Goal: Information Seeking & Learning: Check status

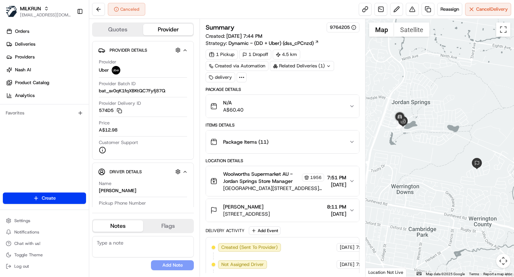
click at [244, 77] on icon at bounding box center [241, 77] width 6 height 6
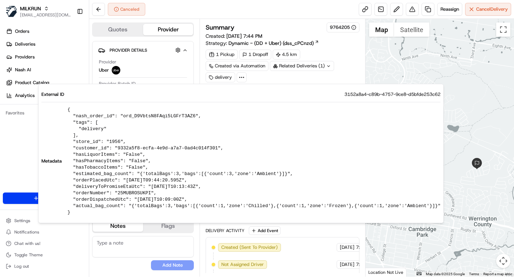
click at [285, 77] on div "1 Pickup 1 Dropoff 4.5 km Created via Automation Related Deliveries (1) delivery" at bounding box center [281, 66] width 153 height 33
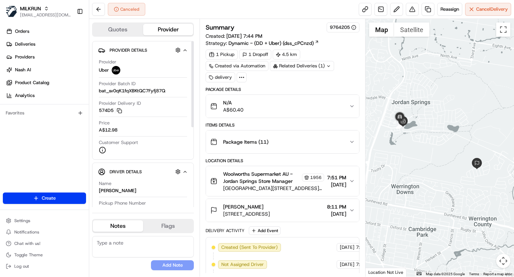
click at [146, 92] on span "bat_sv0qK1fqXBKtQC7Fyfj87Q" at bounding box center [132, 91] width 66 height 6
copy span "bat_sv0qK1fqXBKtQC7Fyfj87Q"
click at [308, 63] on div "Related Deliveries (1)" at bounding box center [302, 66] width 64 height 10
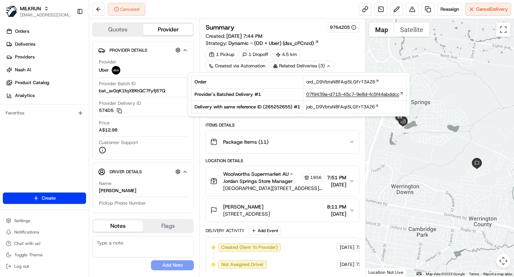
click at [338, 95] on span "07f9439a-d715-45c7-9e8d-fc5f44abddcc" at bounding box center [352, 94] width 93 height 6
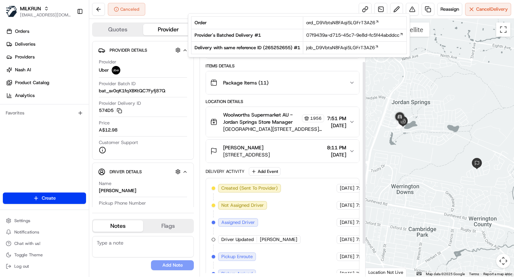
scroll to position [104, 0]
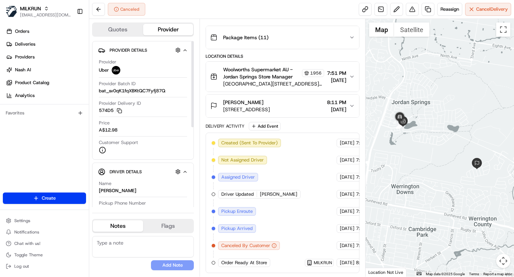
click at [201, 158] on div "Summary 9764205 Created: 17/08/2025 7:44 PM Strategy: Dynamic - (DD + Uber) (ds…" at bounding box center [281, 148] width 165 height 258
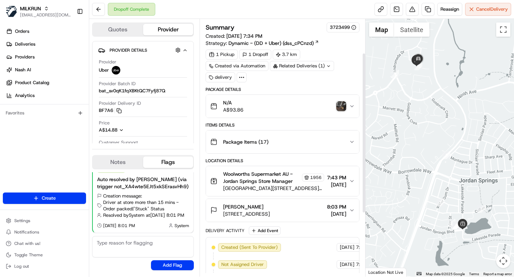
scroll to position [156, 0]
click at [306, 66] on div "Related Deliveries (1)" at bounding box center [302, 66] width 64 height 10
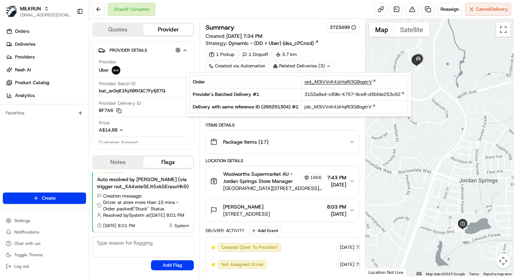
click at [333, 81] on span "ord_M3iVVvK4JzHqRi3Q8ogtrV" at bounding box center [337, 82] width 67 height 6
click at [333, 95] on span "3152a8a4-c89b-4757-9ce8-d5bfde253c62" at bounding box center [352, 94] width 96 height 6
click at [333, 108] on span "job_M3iVVvK4JzHqRi3Q8ogtrV" at bounding box center [337, 107] width 67 height 6
click at [341, 94] on span "3152a8a4-c89b-4757-9ce8-d5bfde253c62" at bounding box center [352, 94] width 96 height 6
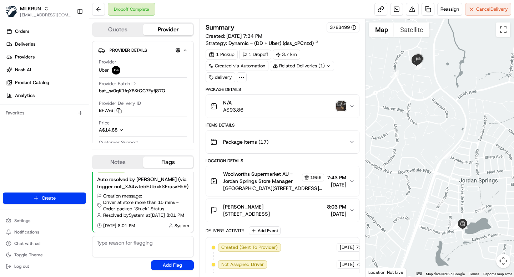
click at [308, 64] on div "Related Deliveries (1)" at bounding box center [302, 66] width 64 height 10
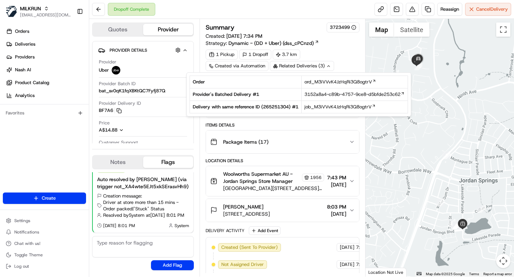
click at [340, 52] on div "1 Pickup 1 Dropoff 3.7 km Created via Automation Related Deliveries (3) delivery" at bounding box center [281, 66] width 153 height 33
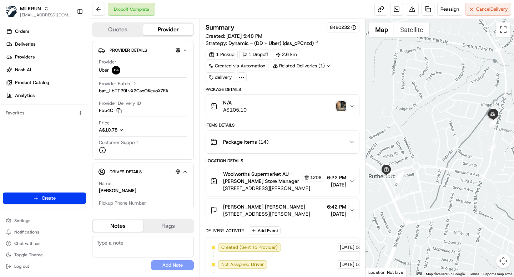
click at [241, 80] on icon at bounding box center [241, 77] width 6 height 6
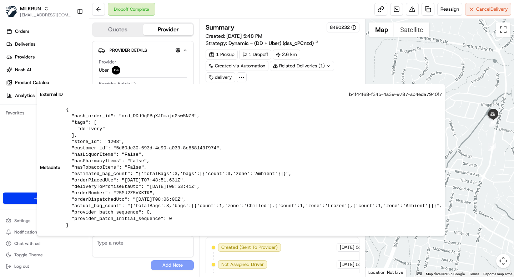
click at [310, 66] on div "Related Deliveries (1)" at bounding box center [302, 66] width 64 height 10
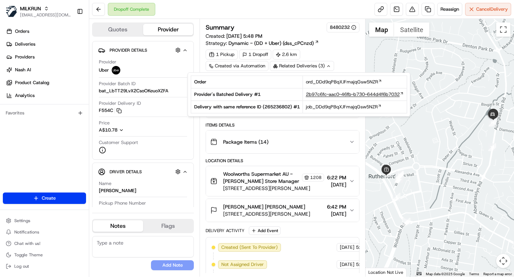
click at [316, 94] on span "2b97c6fc-aac0-46fb-b730-644d4f6b7032" at bounding box center [353, 94] width 94 height 6
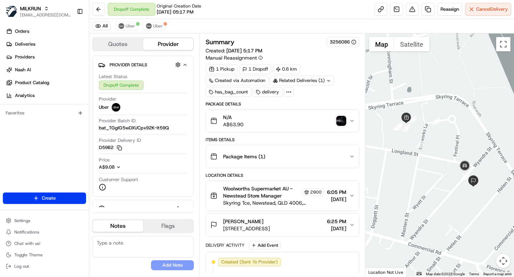
click at [290, 94] on icon at bounding box center [288, 92] width 6 height 6
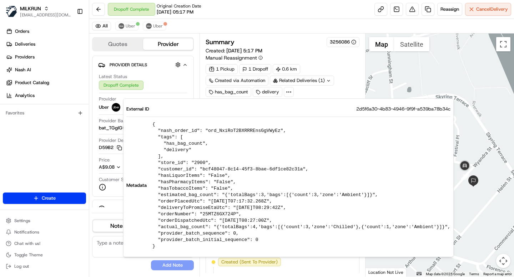
click at [323, 96] on div "1 Pickup 1 Dropoff 0.6 km Created via Automation Related Deliveries (1) has_bag…" at bounding box center [281, 80] width 153 height 33
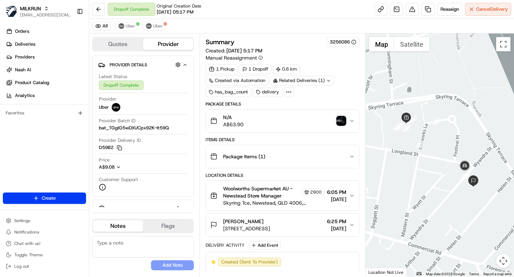
click at [318, 77] on div "Related Deliveries (1)" at bounding box center [302, 81] width 64 height 10
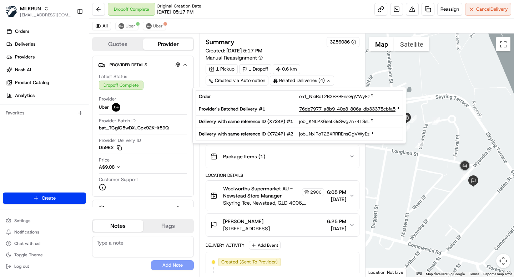
click at [324, 109] on span "76de7977-a8b9-40e8-806a-db33378cbfa5" at bounding box center [347, 109] width 96 height 6
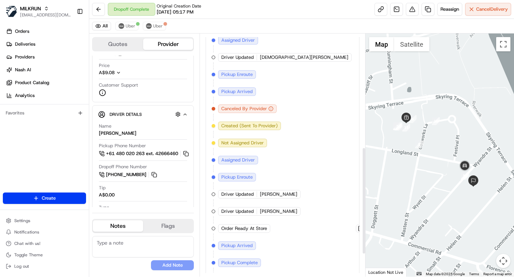
scroll to position [307, 0]
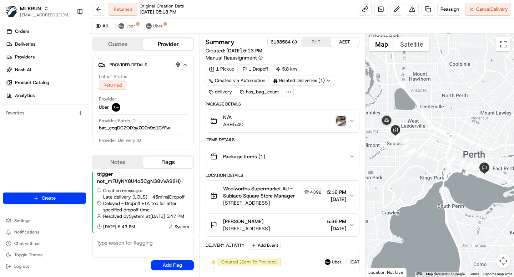
click at [289, 92] on icon at bounding box center [288, 92] width 6 height 6
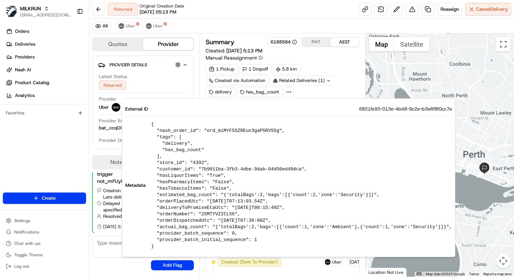
click at [313, 94] on div "1 Pickup 1 Dropoff 5.8 km Created via Automation Related Deliveries (1) deliver…" at bounding box center [281, 80] width 153 height 33
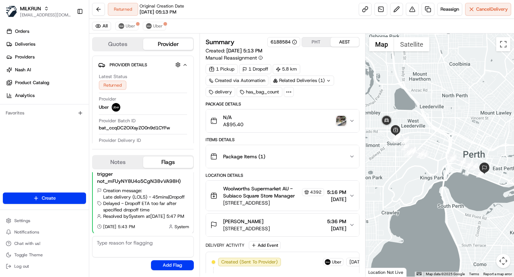
click at [313, 81] on div "Related Deliveries (1)" at bounding box center [302, 81] width 64 height 10
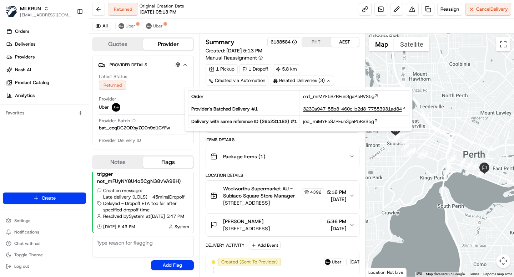
click at [321, 109] on span "3230a947-58b8-460c-b2d8-77553931ad84" at bounding box center [352, 109] width 99 height 6
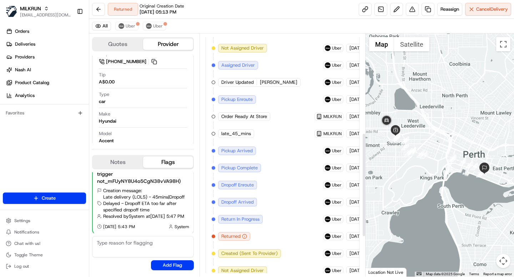
scroll to position [230, 0]
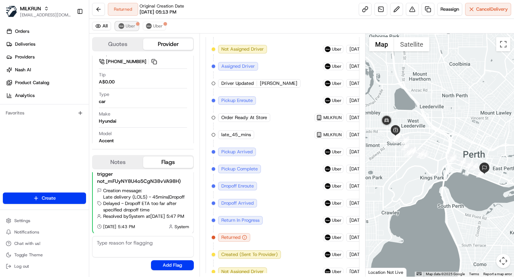
click at [133, 26] on span "Uber" at bounding box center [131, 26] width 10 height 6
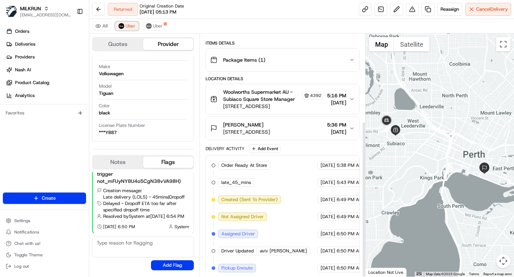
scroll to position [136, 0]
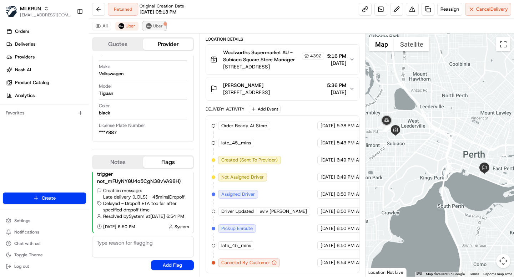
click at [154, 27] on span "Uber" at bounding box center [158, 26] width 10 height 6
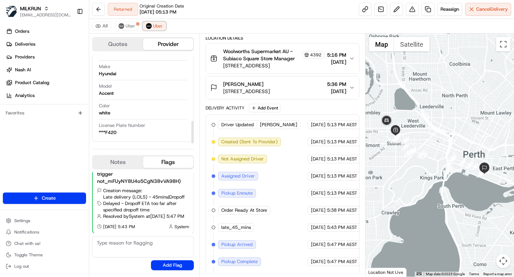
scroll to position [222, 0]
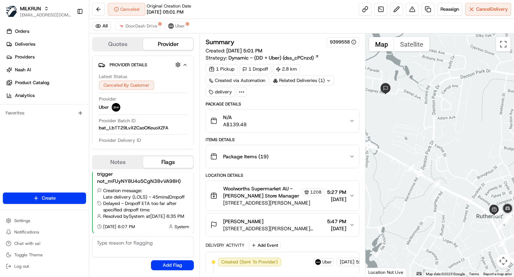
click at [244, 92] on icon at bounding box center [241, 92] width 6 height 6
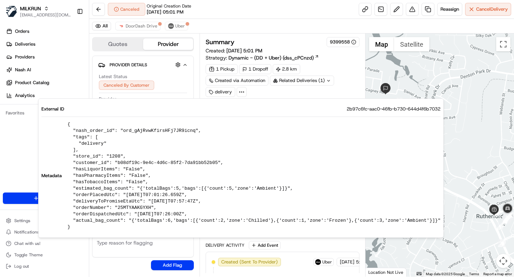
click at [273, 90] on div "1 Pickup 1 Dropoff 2.8 km Created via Automation Related Deliveries (1) delivery" at bounding box center [281, 80] width 153 height 33
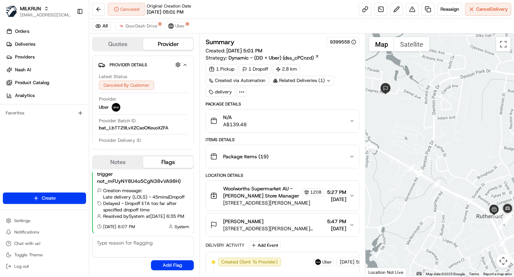
click at [300, 73] on div "2.8 km" at bounding box center [285, 69] width 27 height 10
click at [300, 78] on div "Related Deliveries (1)" at bounding box center [302, 81] width 64 height 10
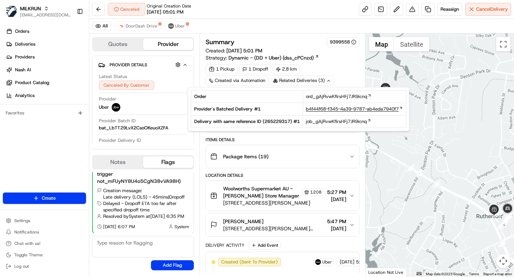
click at [320, 110] on span "b4f44f68-f345-4a39-9787-ab4eda7940f7" at bounding box center [352, 109] width 93 height 6
click at [226, 16] on div "Canceled Original Creation Date 08/17/2025 05:01 PM Reassign Cancel Delivery" at bounding box center [301, 9] width 424 height 19
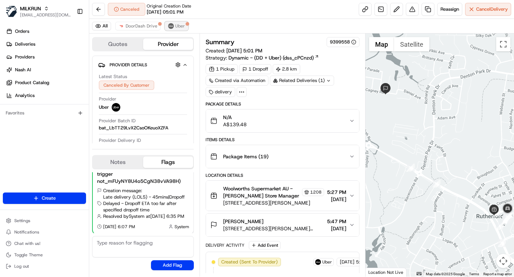
click at [178, 26] on span "Uber" at bounding box center [180, 26] width 10 height 6
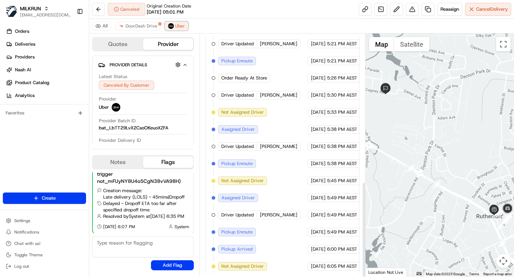
scroll to position [376, 0]
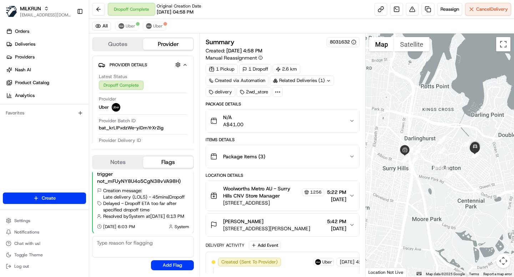
click at [291, 80] on div "Related Deliveries (1)" at bounding box center [302, 81] width 64 height 10
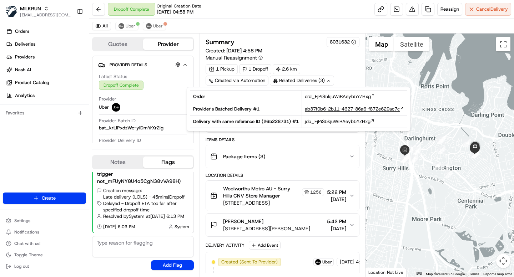
click at [326, 108] on span "ab37f0b6-2b11-4627-86a6-f872e629ac7c" at bounding box center [352, 109] width 95 height 6
click at [293, 147] on button "Package Items ( 3 )" at bounding box center [282, 156] width 153 height 23
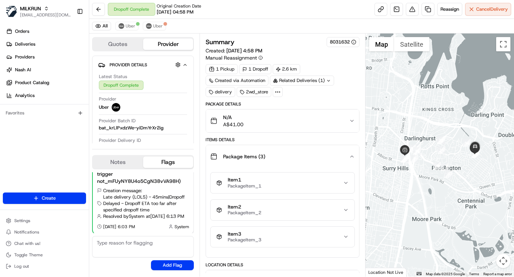
click at [293, 147] on button "Package Items ( 3 )" at bounding box center [282, 156] width 153 height 23
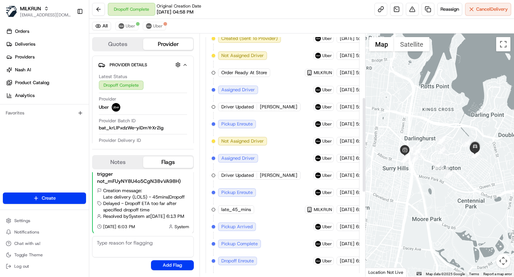
scroll to position [376, 0]
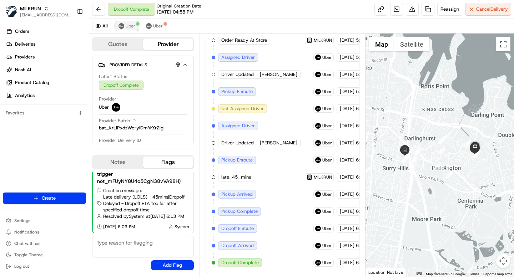
click at [130, 26] on span "Uber" at bounding box center [131, 26] width 10 height 6
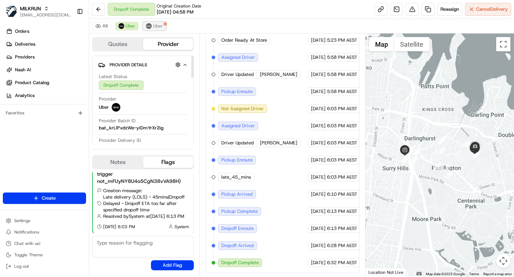
click at [158, 26] on span "Uber" at bounding box center [158, 26] width 10 height 6
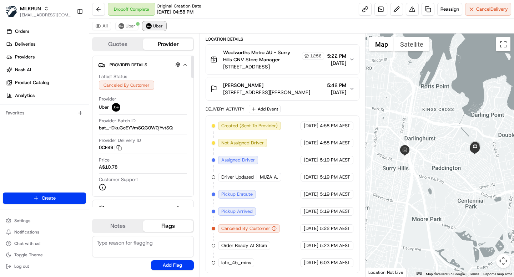
scroll to position [136, 0]
click at [129, 23] on span "Uber" at bounding box center [131, 26] width 10 height 6
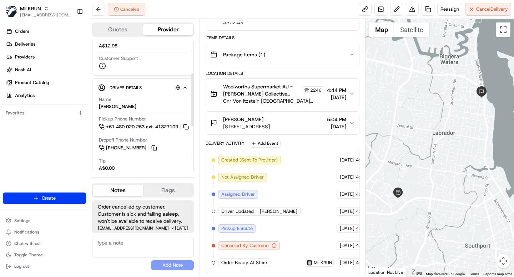
scroll to position [65, 0]
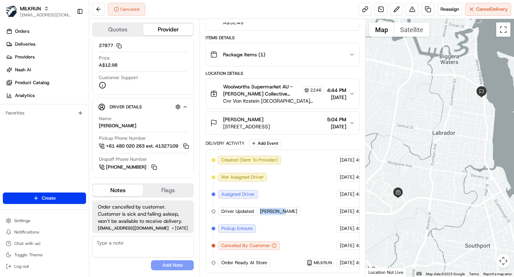
drag, startPoint x: 260, startPoint y: 210, endPoint x: 287, endPoint y: 210, distance: 27.8
click at [288, 210] on div "Created (Sent To Provider) Uber [DATE] 4:37 PM AEST Not Assigned Driver Uber [D…" at bounding box center [281, 211] width 141 height 111
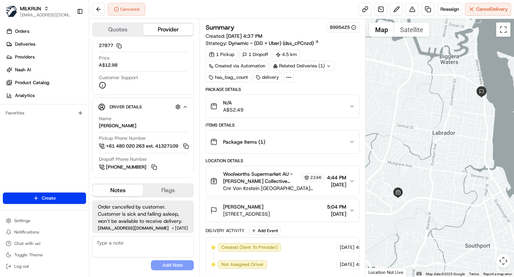
click at [302, 65] on div "Related Deliveries (1)" at bounding box center [302, 66] width 64 height 10
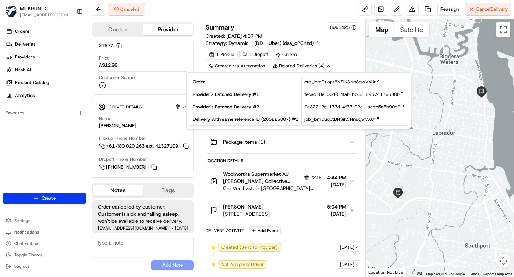
click at [335, 94] on span "fecad18e-00d0-4fab-b533-89574179630b" at bounding box center [351, 94] width 95 height 6
click at [335, 107] on span "9c32212e-173d-4f37-92c1-acdc5a8b90b9" at bounding box center [352, 107] width 96 height 6
click at [284, 145] on div "Package Items ( 1 )" at bounding box center [279, 142] width 138 height 14
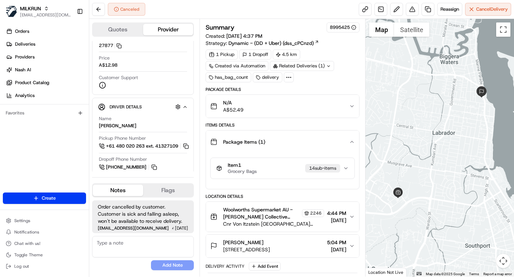
click at [284, 145] on div "Package Items ( 1 )" at bounding box center [279, 142] width 138 height 14
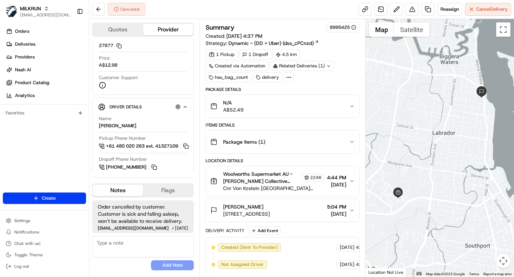
scroll to position [87, 0]
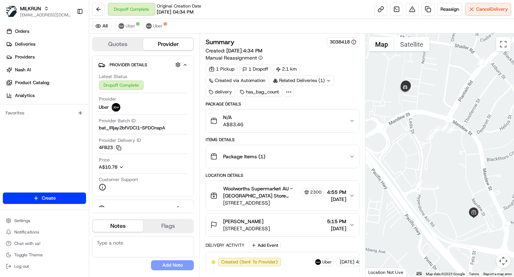
click at [317, 78] on div "Related Deliveries (1)" at bounding box center [302, 81] width 64 height 10
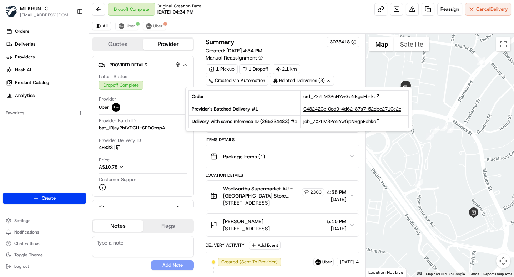
click at [331, 107] on span "0482420e-0cd9-4d62-87a7-52dbe2710c2e" at bounding box center [352, 109] width 98 height 6
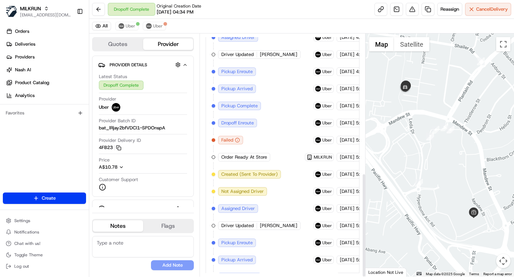
scroll to position [325, 0]
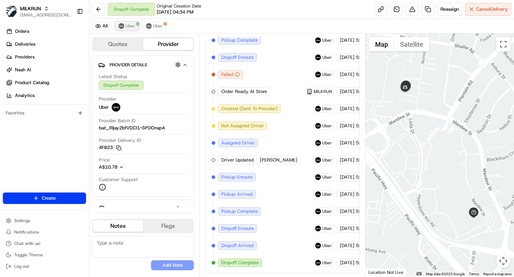
click at [131, 28] on span "Uber" at bounding box center [131, 26] width 10 height 6
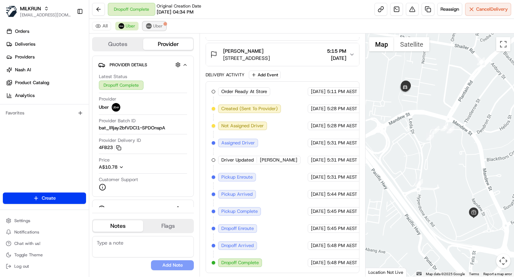
click at [153, 29] on span "Uber" at bounding box center [158, 26] width 10 height 6
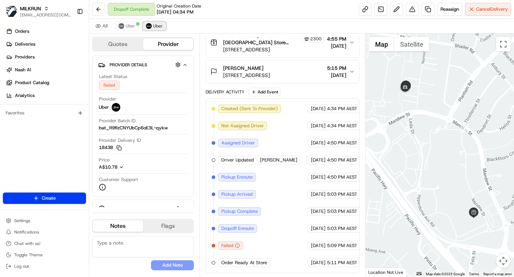
scroll to position [153, 0]
click at [128, 22] on button "Uber" at bounding box center [126, 26] width 23 height 9
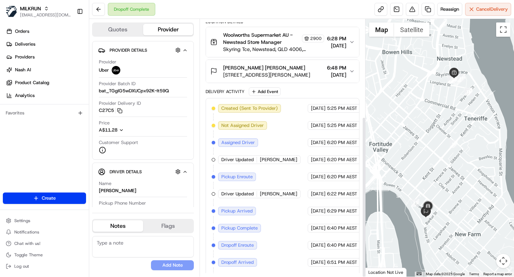
scroll to position [156, 0]
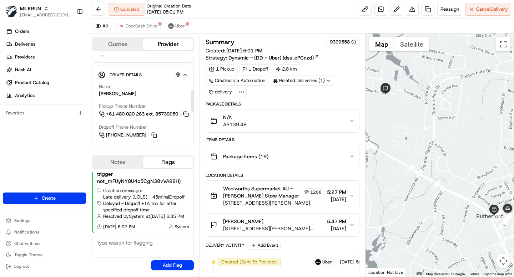
scroll to position [133, 0]
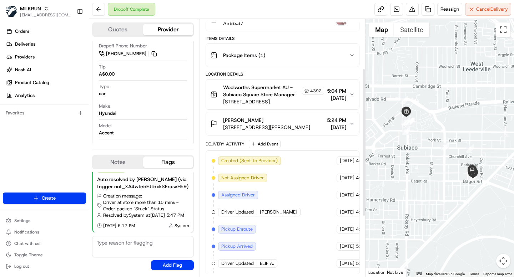
scroll to position [86, 0]
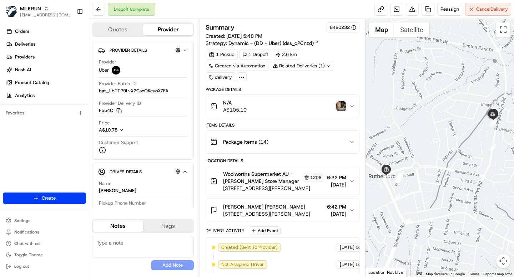
scroll to position [156, 0]
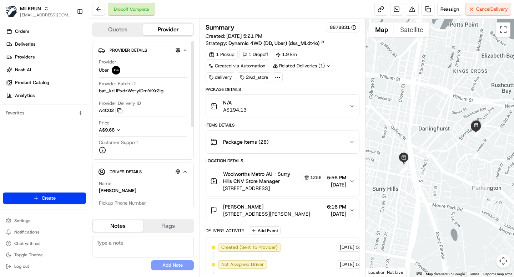
scroll to position [156, 0]
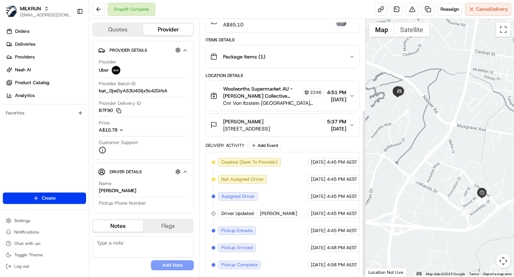
scroll to position [139, 0]
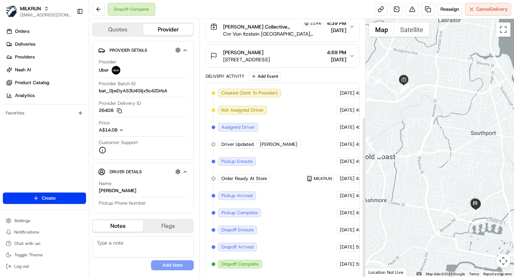
scroll to position [156, 0]
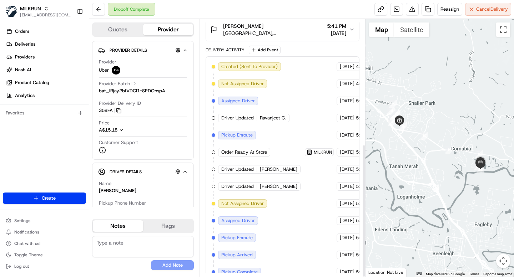
scroll to position [241, 0]
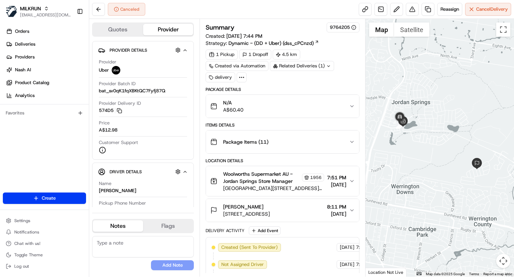
scroll to position [104, 0]
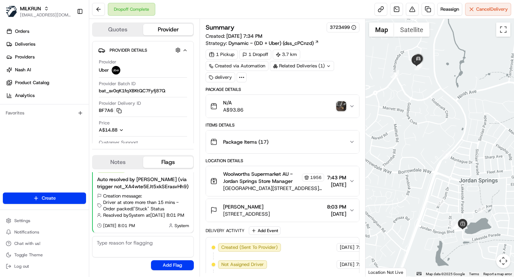
scroll to position [156, 0]
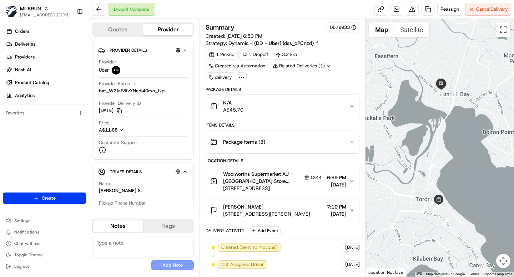
click at [241, 76] on icon at bounding box center [241, 77] width 6 height 6
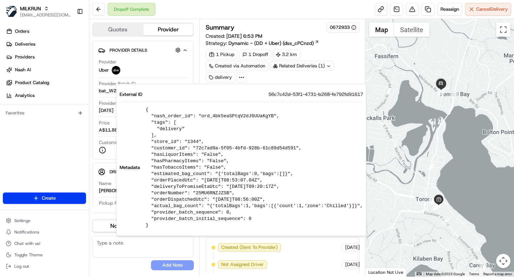
click at [306, 74] on div "1 Pickup 1 Dropoff 3.2 km Created via Automation Related Deliveries (1) delivery" at bounding box center [281, 66] width 153 height 33
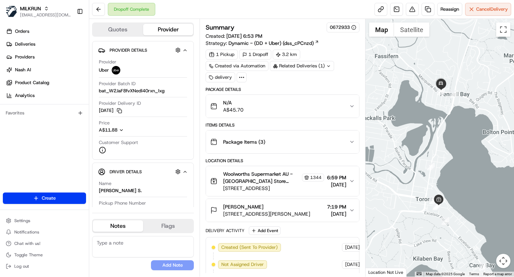
click at [313, 66] on div "Related Deliveries (1)" at bounding box center [302, 66] width 64 height 10
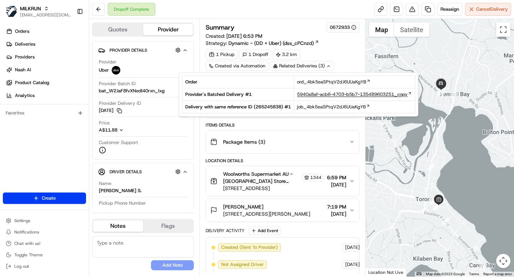
click at [348, 93] on span "5940a8af-acb6-4703-b5b7-135489603251_copy" at bounding box center [352, 94] width 111 height 6
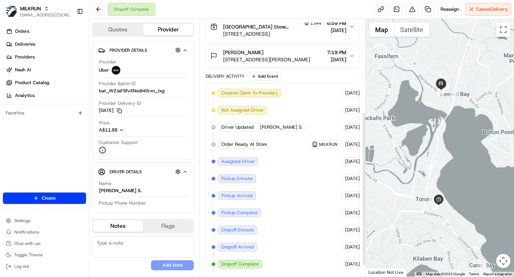
click at [292, 211] on div "Created (Sent To Provider) Uber 17/08/2025 6:53 PM AEST Not Assigned Driver Ube…" at bounding box center [281, 187] width 141 height 197
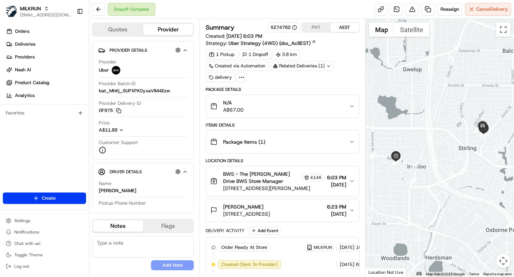
click at [314, 67] on div "Related Deliveries (1)" at bounding box center [302, 66] width 64 height 10
click at [342, 51] on div "1 Pickup 1 Dropoff 3.8 km Created via Automation Related Deliveries (1) delivery" at bounding box center [281, 66] width 153 height 33
click at [311, 66] on div "Related Deliveries (1)" at bounding box center [302, 66] width 64 height 10
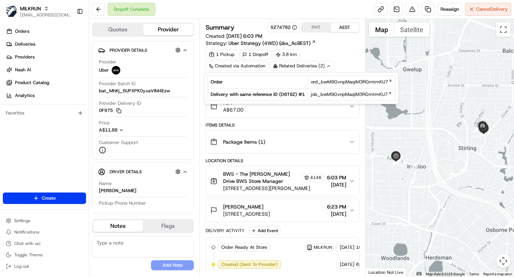
click at [315, 121] on div "Package Details N/A A$67.00 Items Details Package Items ( 1 ) Location Details …" at bounding box center [281, 258] width 153 height 342
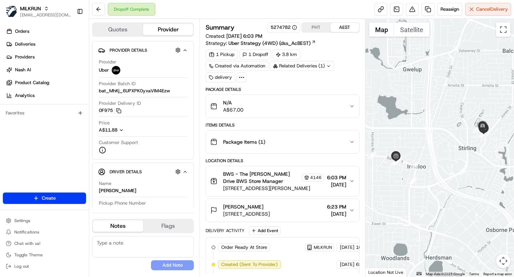
click at [241, 79] on icon at bounding box center [241, 77] width 6 height 6
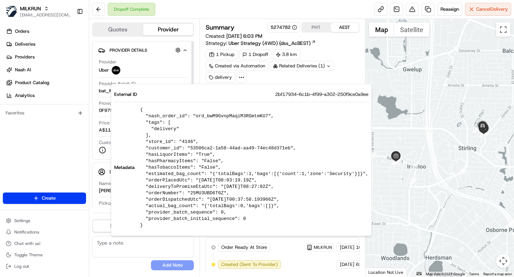
click at [197, 73] on div "Quotes Provider Provider Details Hidden ( 3 ) Provider Uber Provider Batch ID b…" at bounding box center [144, 148] width 110 height 258
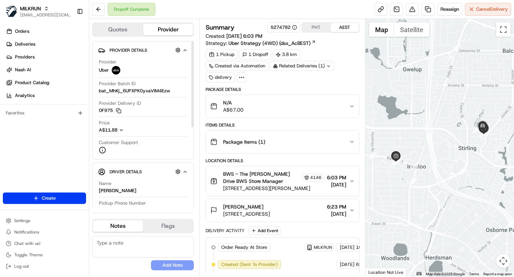
click at [128, 90] on span "bat_MhKj_6UPXPK0yxaVIM4Ezw" at bounding box center [134, 91] width 71 height 6
copy span "bat_MhKj_6UPXPK0yxaVIM4Ezw"
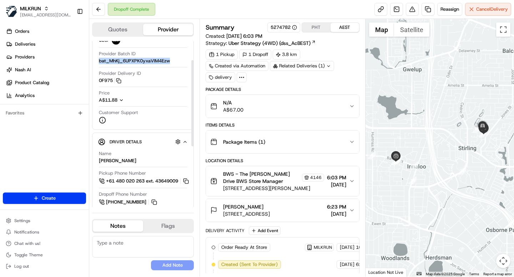
scroll to position [37, 0]
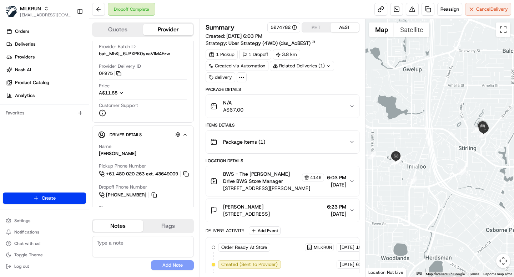
click at [241, 75] on icon at bounding box center [241, 77] width 6 height 6
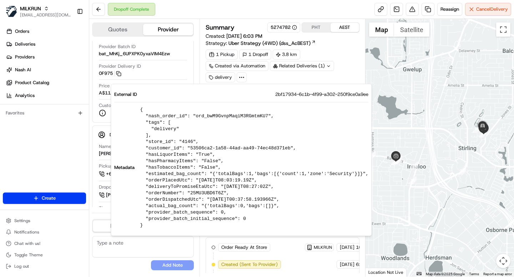
click at [284, 76] on div "1 Pickup 1 Dropoff 3.8 km Created via Automation Related Deliveries (1) delivery" at bounding box center [281, 66] width 153 height 33
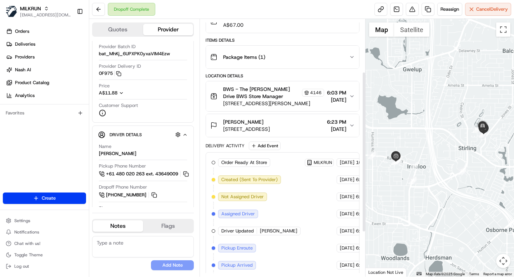
scroll to position [86, 0]
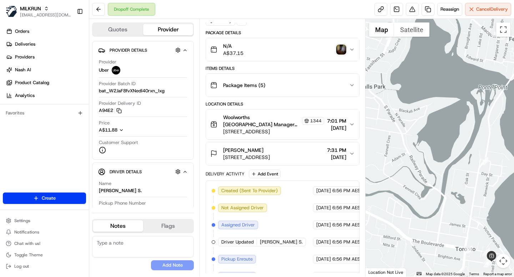
scroll to position [139, 0]
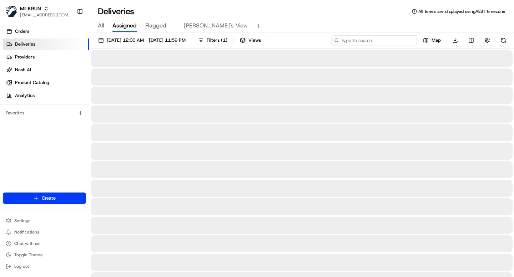
click at [380, 40] on input at bounding box center [374, 40] width 86 height 10
paste input "bat_MhKj_6UPXPK0yxaVIM4Ezw"
type input "bat_MhKj_6UPXPK0yxaVIM4Ezw"
click at [291, 19] on div "All Assigned Flagged Mimi's View" at bounding box center [301, 24] width 424 height 15
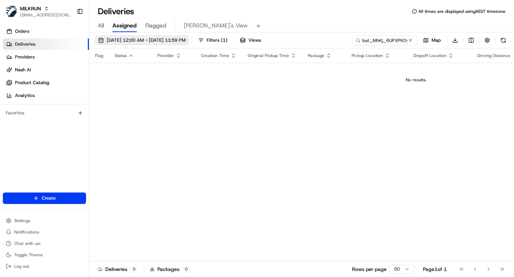
click at [177, 42] on span "22/08/2025 12:00 AM - 29/08/2025 11:59 PM" at bounding box center [146, 40] width 79 height 6
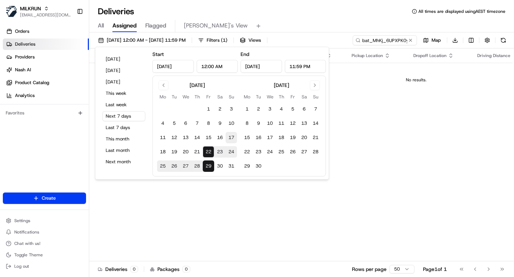
click at [232, 137] on button "17" at bounding box center [230, 137] width 11 height 11
type input "Aug 17, 2025"
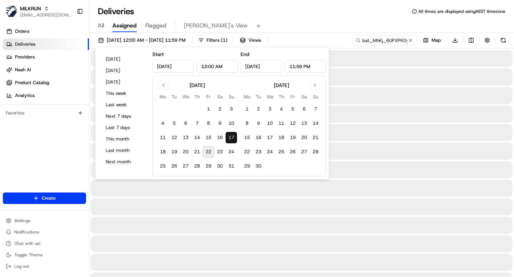
click at [232, 137] on button "17" at bounding box center [230, 137] width 11 height 11
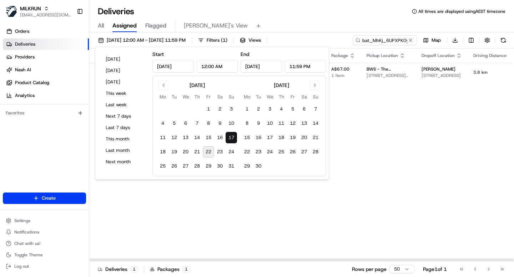
click at [363, 144] on div "Flag Status Provider Creation Time Original Pickup Time Package Pickup Location…" at bounding box center [415, 155] width 653 height 213
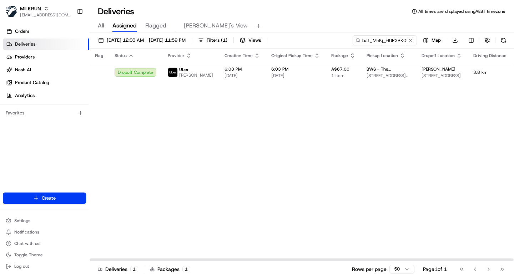
click at [363, 144] on div "Flag Status Provider Creation Time Original Pickup Time Package Pickup Location…" at bounding box center [415, 155] width 653 height 213
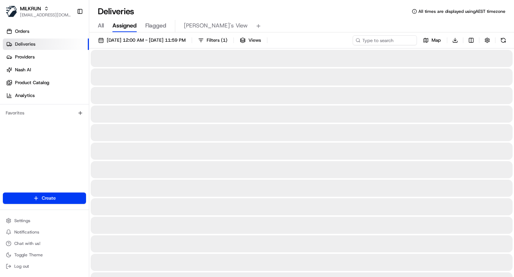
click at [16, 16] on img "button" at bounding box center [11, 11] width 11 height 11
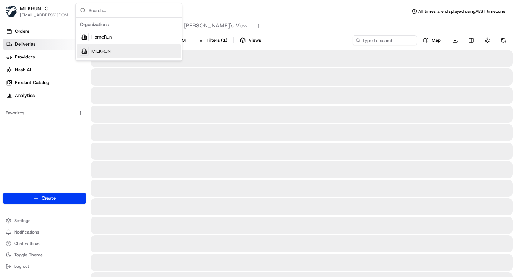
click at [106, 51] on span "MILKRUN" at bounding box center [100, 51] width 19 height 6
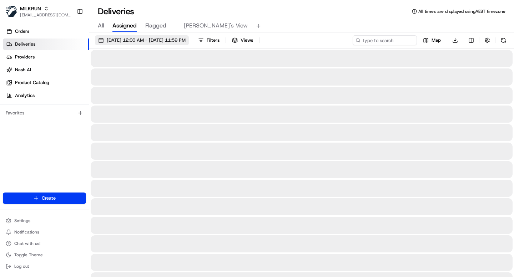
click at [174, 38] on span "[DATE] 12:00 AM - [DATE] 11:59 PM" at bounding box center [146, 40] width 79 height 6
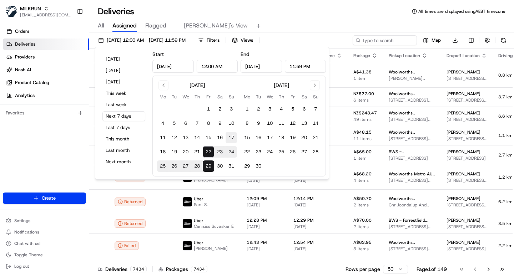
click at [231, 138] on button "17" at bounding box center [230, 137] width 11 height 11
type input "[DATE]"
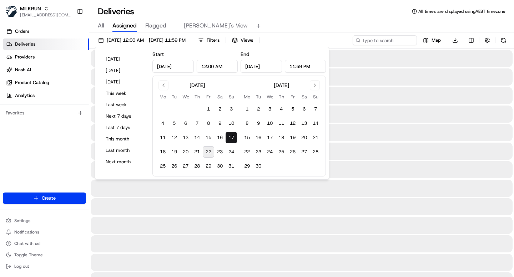
click at [231, 138] on button "17" at bounding box center [230, 137] width 11 height 11
click at [314, 32] on div "All Assigned Flagged [PERSON_NAME]'s View" at bounding box center [301, 26] width 424 height 12
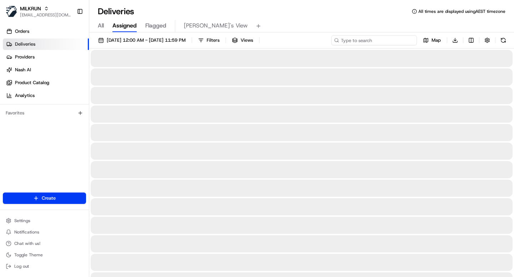
click at [374, 38] on input at bounding box center [374, 40] width 86 height 10
paste input "bat_MhKj_6UPXPK0yxaVIM4Ezw"
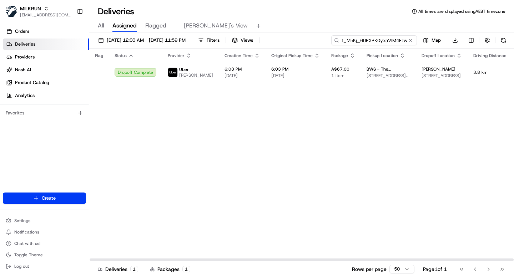
type input "bat_MhKj_6UPXPK0yxaVIM4Ezw"
click at [294, 158] on div "Flag Status Provider Creation Time Original Pickup Time Package Pickup Location…" at bounding box center [415, 155] width 653 height 213
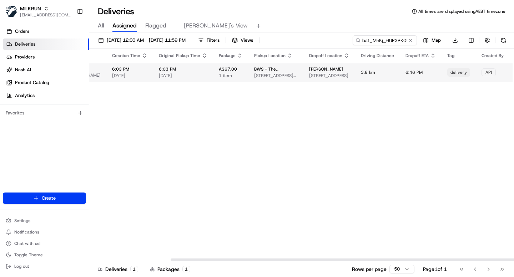
scroll to position [0, 135]
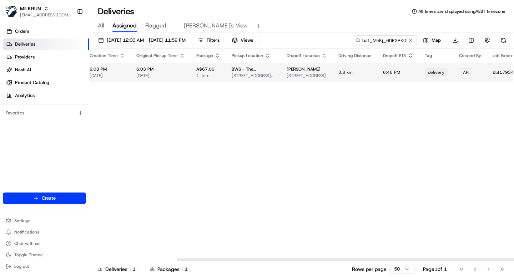
click at [390, 75] on span "6:46 PM" at bounding box center [391, 73] width 17 height 6
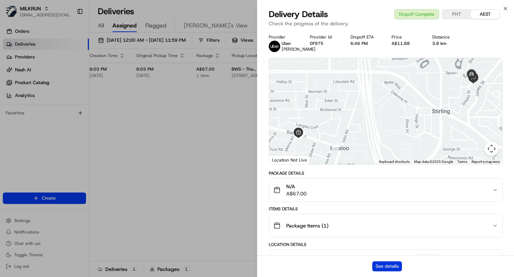
click at [384, 266] on button "See details" at bounding box center [387, 266] width 30 height 10
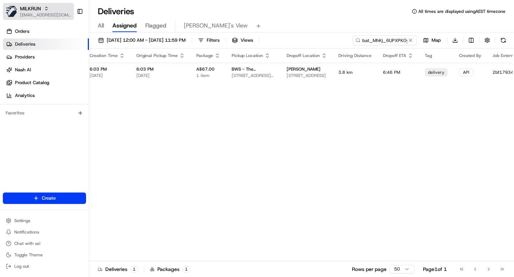
click at [39, 9] on span "MILKRUN" at bounding box center [30, 8] width 21 height 7
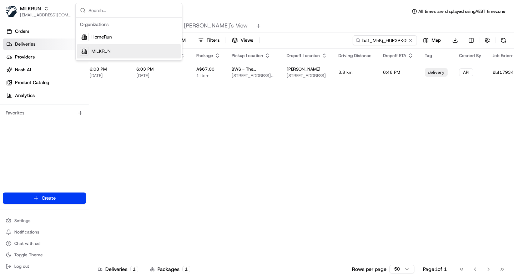
click at [106, 55] on div "MILKRUN" at bounding box center [128, 51] width 103 height 14
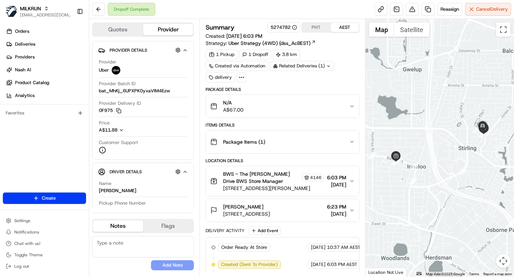
click at [247, 75] on div "1 Pickup 1 Dropoff 3.8 km Created via Automation Related Deliveries (1) delivery" at bounding box center [281, 66] width 153 height 33
click at [241, 75] on icon at bounding box center [241, 77] width 6 height 6
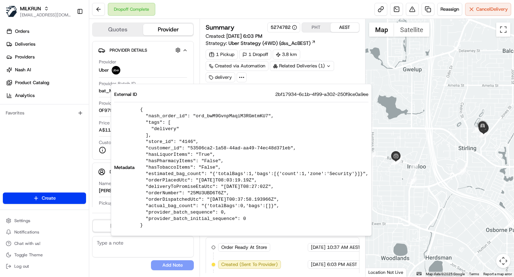
click at [270, 76] on div "1 Pickup 1 Dropoff 3.8 km Created via Automation Related Deliveries (1) delivery" at bounding box center [281, 66] width 153 height 33
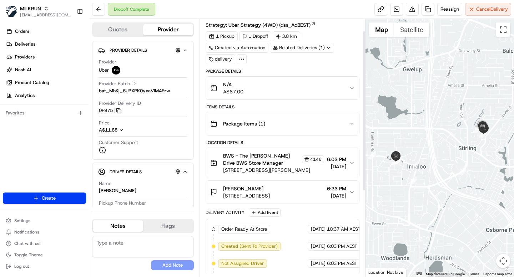
scroll to position [20, 0]
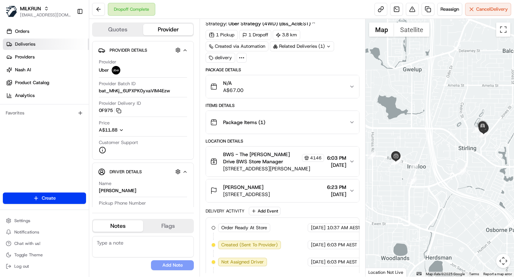
click at [26, 46] on span "Deliveries" at bounding box center [25, 44] width 20 height 6
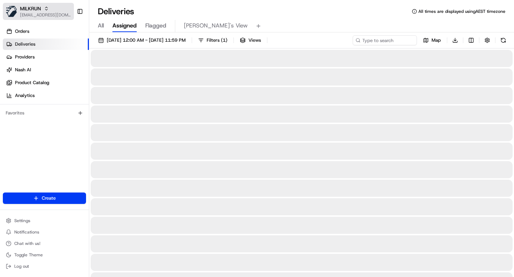
click at [32, 7] on span "MILKRUN" at bounding box center [30, 8] width 21 height 7
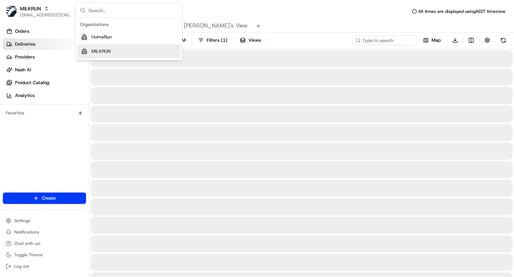
click at [104, 49] on span "MILKRUN" at bounding box center [100, 51] width 19 height 6
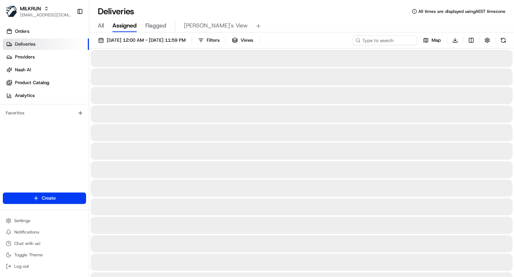
click at [270, 18] on div "All Assigned Flagged [PERSON_NAME]'s View" at bounding box center [301, 24] width 424 height 15
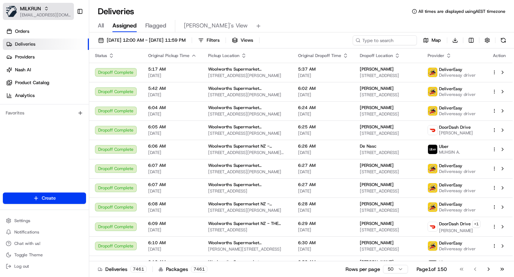
click at [45, 12] on span "[EMAIL_ADDRESS][DOMAIN_NAME]" at bounding box center [45, 15] width 51 height 6
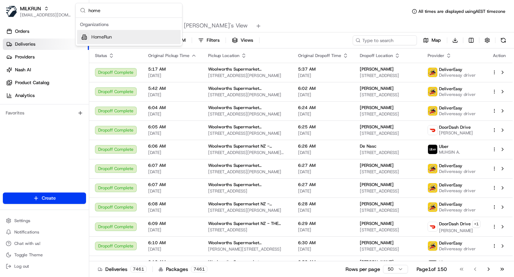
type input "home"
click at [106, 36] on span "HomeRun" at bounding box center [101, 37] width 20 height 6
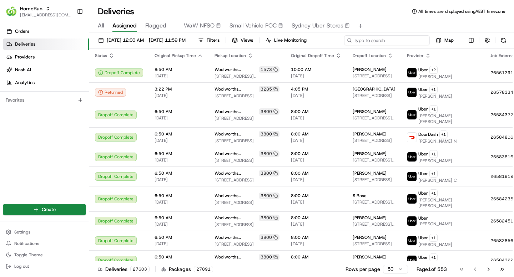
click at [379, 40] on input at bounding box center [387, 40] width 86 height 10
paste input "bat_MhKj_6UPXPK0yxaVIM4Ezw"
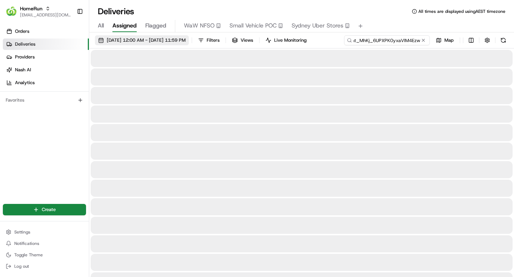
type input "bat_MhKj_6UPXPK0yxaVIM4Ezw"
click at [152, 42] on span "[DATE] 12:00 AM - [DATE] 11:59 PM" at bounding box center [146, 40] width 79 height 6
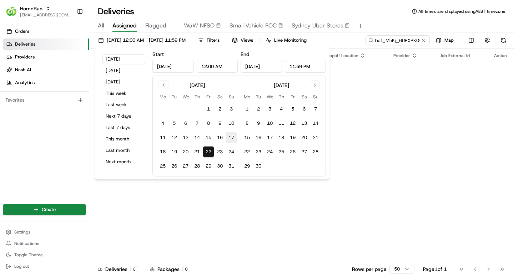
click at [229, 136] on button "17" at bounding box center [230, 137] width 11 height 11
type input "[DATE]"
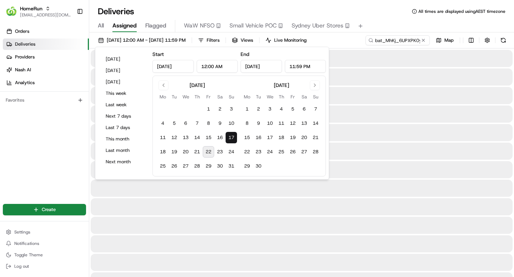
click at [231, 138] on button "17" at bounding box center [230, 137] width 11 height 11
click at [265, 11] on div "Deliveries All times are displayed using AEST timezone" at bounding box center [301, 11] width 424 height 11
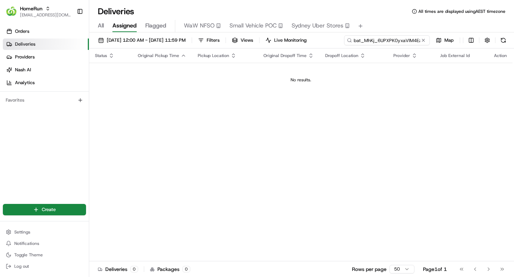
click at [380, 42] on input "bat_MhKj_6UPXPK0yxaVIM4Ezw" at bounding box center [387, 40] width 86 height 10
drag, startPoint x: 376, startPoint y: 41, endPoint x: 432, endPoint y: 41, distance: 56.0
click at [432, 41] on div "bat_MhKj_6UPXPK0yxaVIM4Ezw Map" at bounding box center [426, 40] width 164 height 10
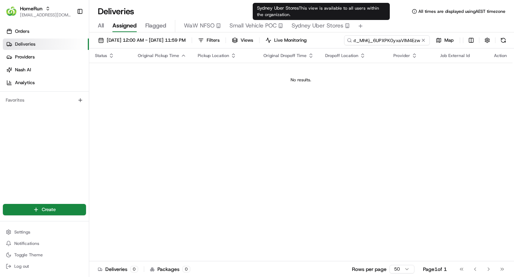
scroll to position [0, 0]
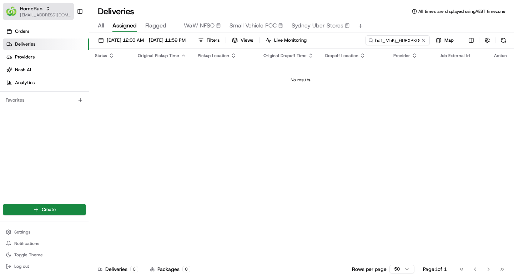
click at [26, 11] on body "HomeRun [EMAIL_ADDRESS][DOMAIN_NAME] Toggle Sidebar Orders Deliveries Providers…" at bounding box center [257, 138] width 514 height 277
click at [64, 19] on button "HomeRun [EMAIL_ADDRESS][DOMAIN_NAME]" at bounding box center [38, 11] width 71 height 17
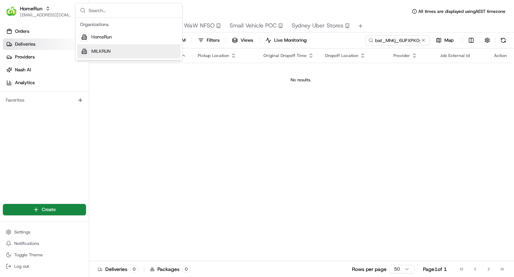
click at [103, 52] on span "MILKRUN" at bounding box center [100, 51] width 19 height 6
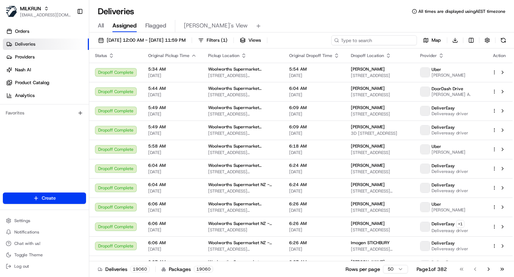
click at [377, 40] on input at bounding box center [374, 40] width 86 height 10
paste input "bat_MhKj_6UPXPK0yxaVIM4Ezw"
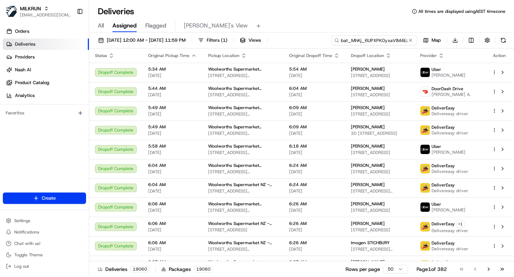
scroll to position [0, 5]
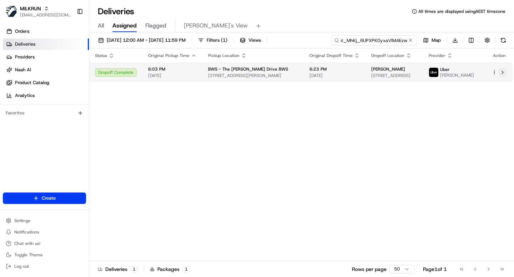
type input "bat_MhKj_6UPXPK0yxaVIM4Ezw"
click at [500, 70] on button at bounding box center [502, 72] width 9 height 9
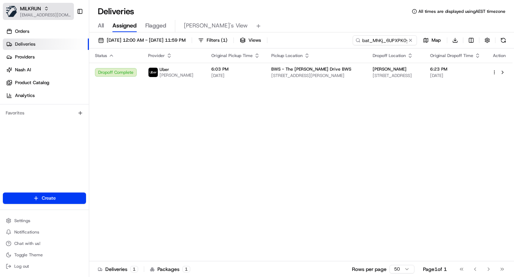
click at [28, 15] on span "[EMAIL_ADDRESS][DOMAIN_NAME]" at bounding box center [45, 15] width 51 height 6
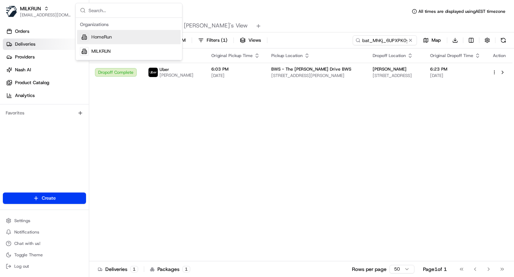
click at [96, 35] on span "HomeRun" at bounding box center [101, 37] width 20 height 6
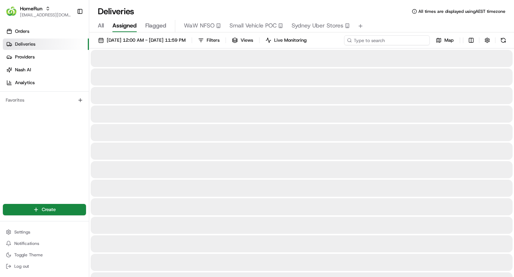
click at [383, 40] on input at bounding box center [387, 40] width 86 height 10
paste input "SUMIT C."
type input "SUMIT C."
click at [167, 40] on span "17/08/2025 12:00 AM - 17/08/2025 11:59 PM" at bounding box center [146, 40] width 79 height 6
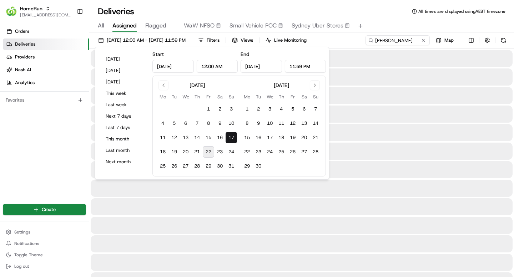
click at [288, 10] on div "Deliveries All times are displayed using AEST timezone" at bounding box center [301, 11] width 424 height 11
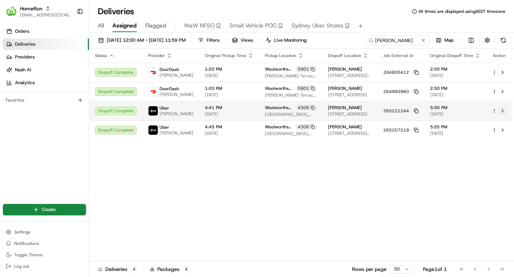
click at [501, 110] on button at bounding box center [502, 111] width 9 height 9
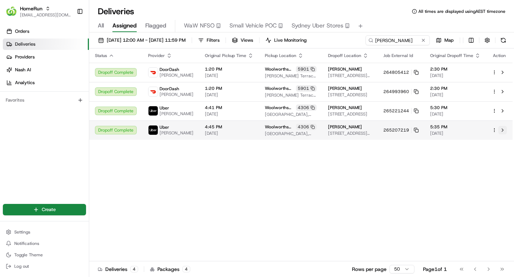
click at [502, 130] on button at bounding box center [502, 130] width 9 height 9
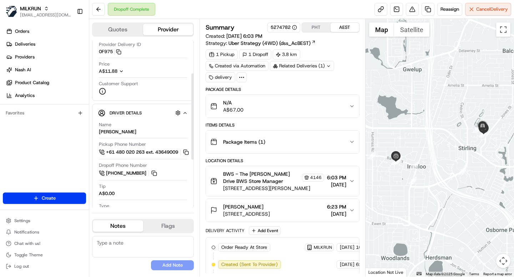
scroll to position [72, 0]
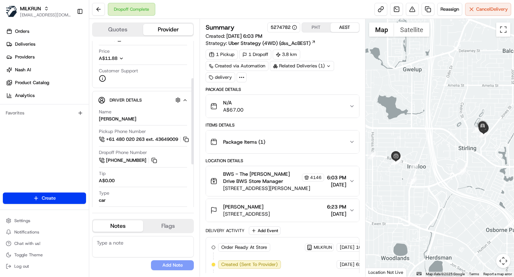
click at [107, 122] on div "[PERSON_NAME]" at bounding box center [117, 119] width 37 height 6
copy div "[PERSON_NAME]"
click at [114, 118] on div "[PERSON_NAME]" at bounding box center [117, 119] width 37 height 6
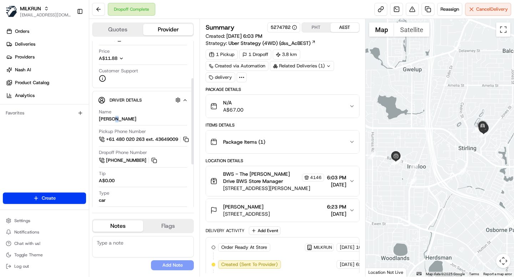
click at [114, 118] on div "[PERSON_NAME]" at bounding box center [117, 119] width 37 height 6
copy div "[PERSON_NAME]"
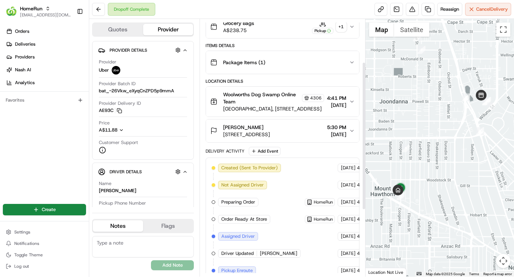
scroll to position [75, 0]
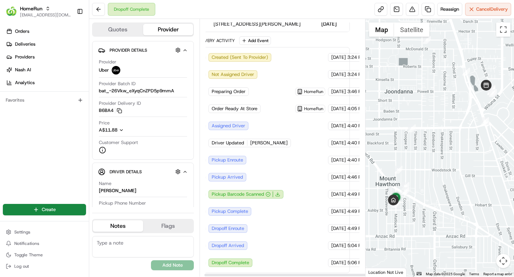
scroll to position [190, 0]
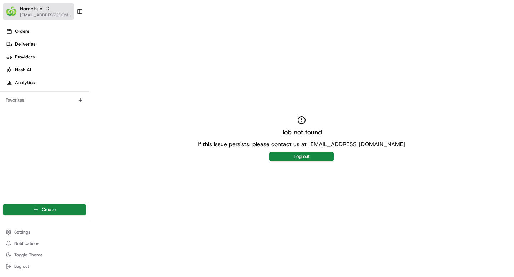
click at [34, 10] on span "HomeRun" at bounding box center [31, 8] width 22 height 7
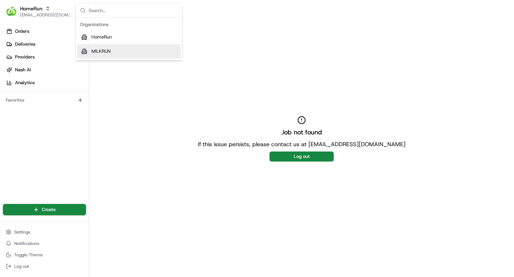
click at [104, 51] on span "MILKRUN" at bounding box center [100, 51] width 19 height 6
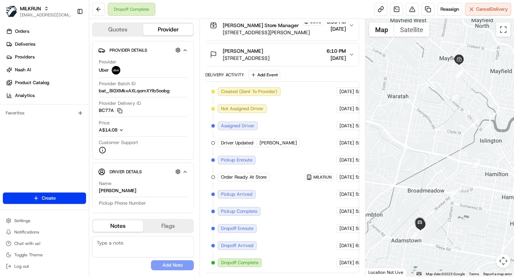
scroll to position [0, 0]
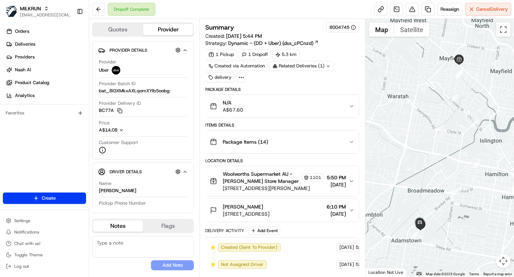
click at [312, 63] on div "Related Deliveries (1)" at bounding box center [301, 66] width 64 height 10
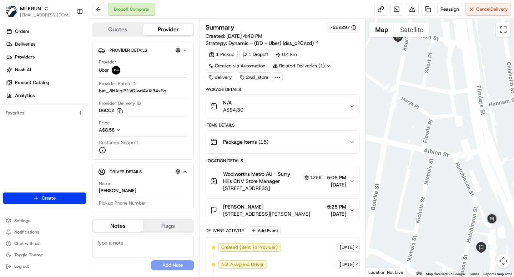
click at [281, 77] on div at bounding box center [277, 77] width 10 height 10
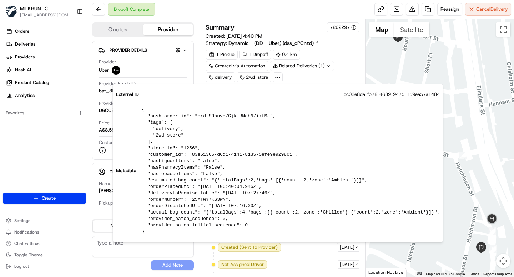
click at [305, 67] on div "Related Deliveries (1)" at bounding box center [302, 66] width 64 height 10
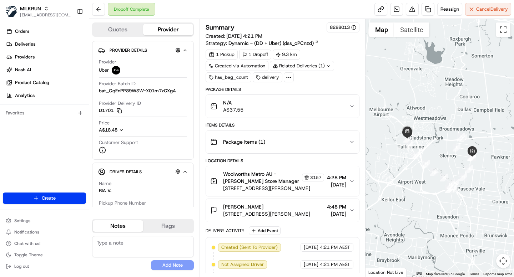
click at [296, 64] on div "Related Deliveries (1)" at bounding box center [302, 66] width 64 height 10
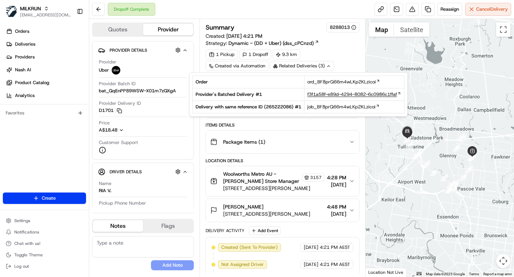
click at [326, 93] on span "f3f1a58f-e89d-4294-8082-6c0986c1ffaf" at bounding box center [352, 94] width 90 height 6
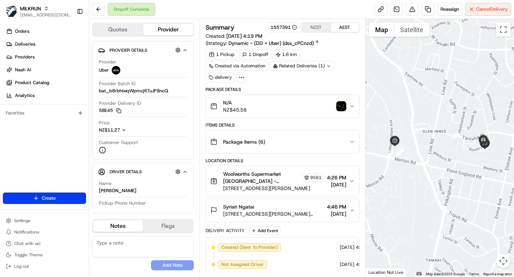
click at [315, 66] on div "Related Deliveries (1)" at bounding box center [302, 66] width 64 height 10
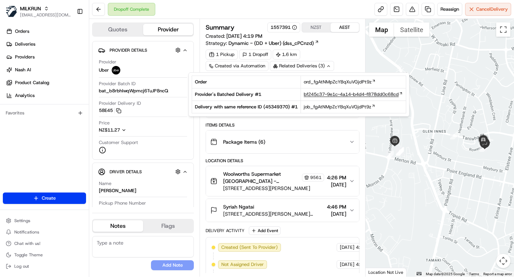
click at [358, 95] on span "bf245c37-9e1c-4a14-b4d4-f878dd0c68cd" at bounding box center [351, 94] width 95 height 6
click at [350, 53] on div "1 Pickup 1 Dropoff 1.6 km Created via Automation Related Deliveries (3) delivery" at bounding box center [281, 66] width 153 height 33
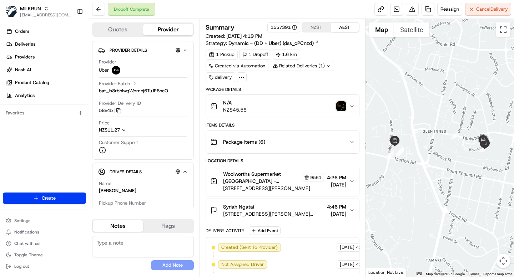
click at [237, 76] on div at bounding box center [241, 77] width 10 height 10
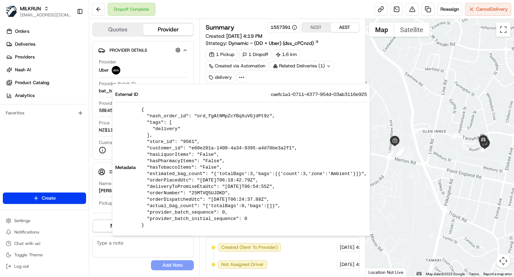
click at [300, 97] on span "caefc1a1-0711-4377-954d-03ab3116e925" at bounding box center [319, 94] width 96 height 6
copy span "caefc1a1-0711-4377-954d-03ab3116e925"
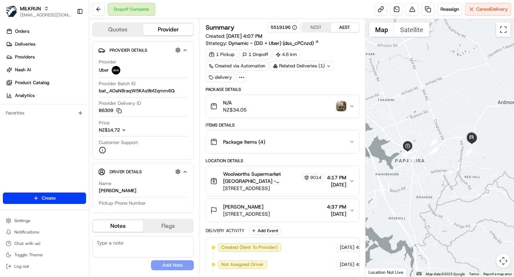
click at [312, 66] on div "Related Deliveries (1)" at bounding box center [302, 66] width 64 height 10
click at [342, 50] on div "1 Pickup 1 Dropoff 4.6 km Created via Automation Related Deliveries (1) delivery" at bounding box center [281, 66] width 153 height 33
click at [242, 76] on icon at bounding box center [241, 77] width 6 height 6
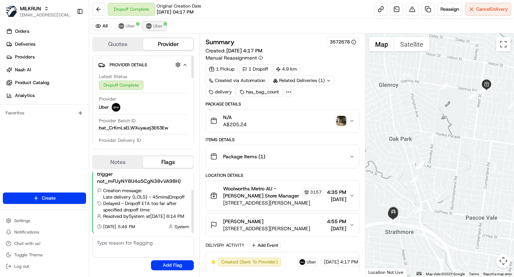
click at [158, 24] on span "Uber" at bounding box center [158, 26] width 10 height 6
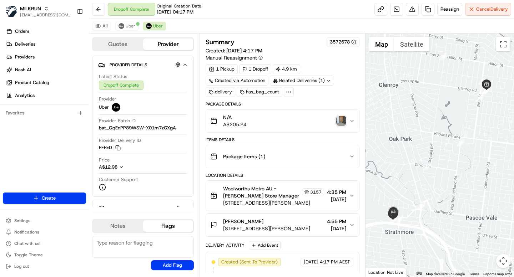
click at [291, 92] on icon at bounding box center [288, 92] width 6 height 6
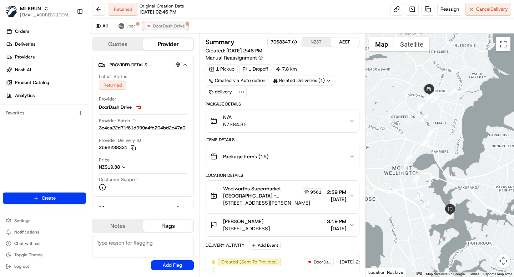
click at [161, 29] on span "DoorDash Drive" at bounding box center [169, 26] width 32 height 6
click at [134, 29] on span "Uber" at bounding box center [131, 26] width 10 height 6
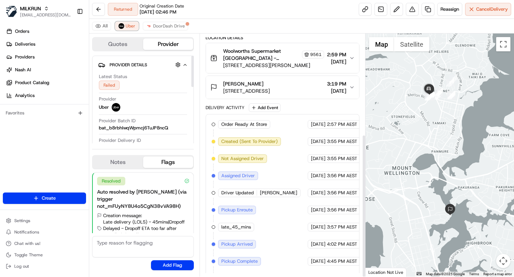
scroll to position [170, 0]
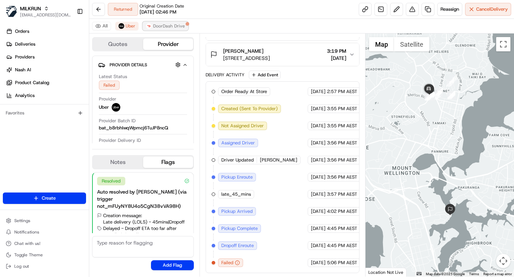
click at [162, 28] on span "DoorDash Drive" at bounding box center [169, 26] width 32 height 6
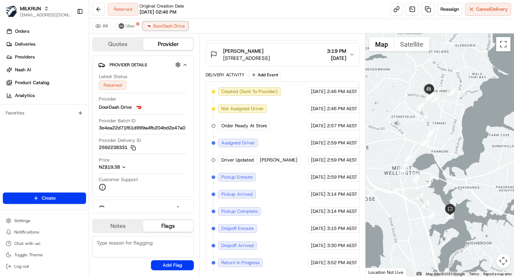
scroll to position [205, 0]
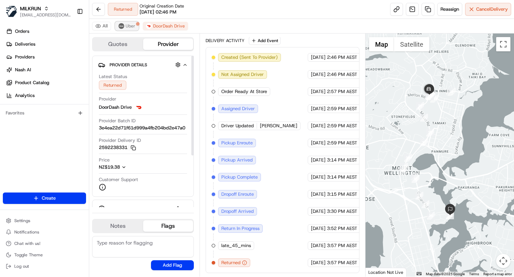
click at [132, 26] on span "Uber" at bounding box center [131, 26] width 10 height 6
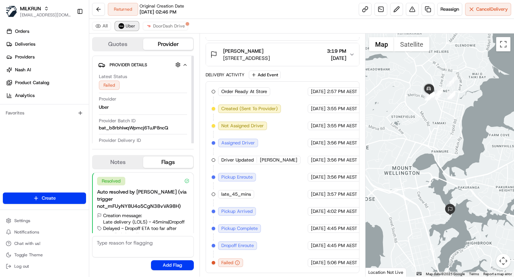
scroll to position [170, 0]
